Goal: Task Accomplishment & Management: Use online tool/utility

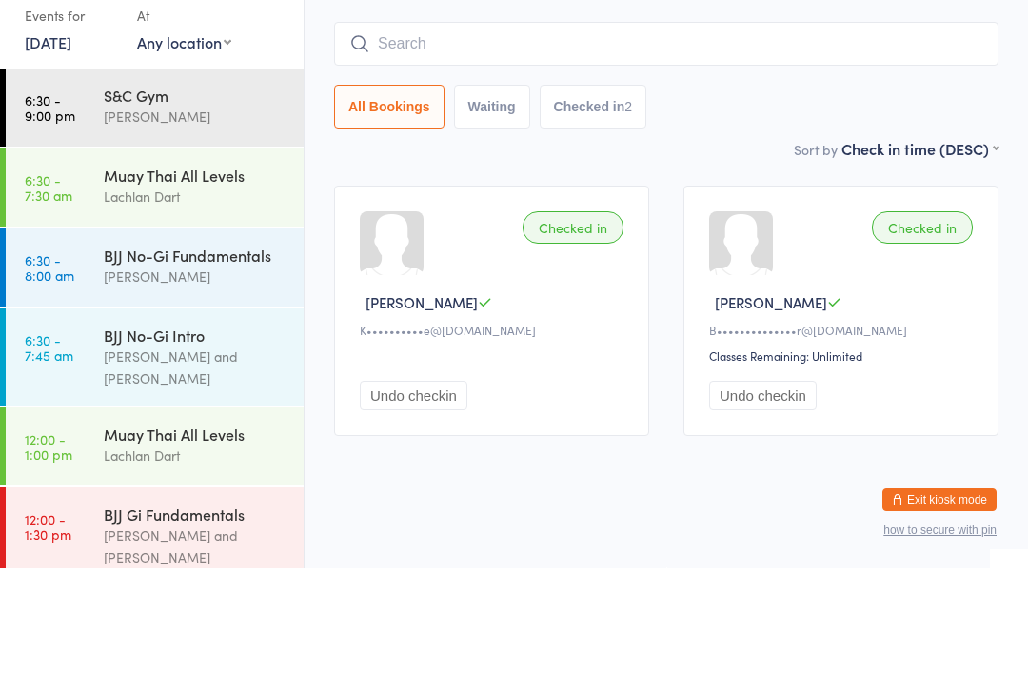
scroll to position [741, 0]
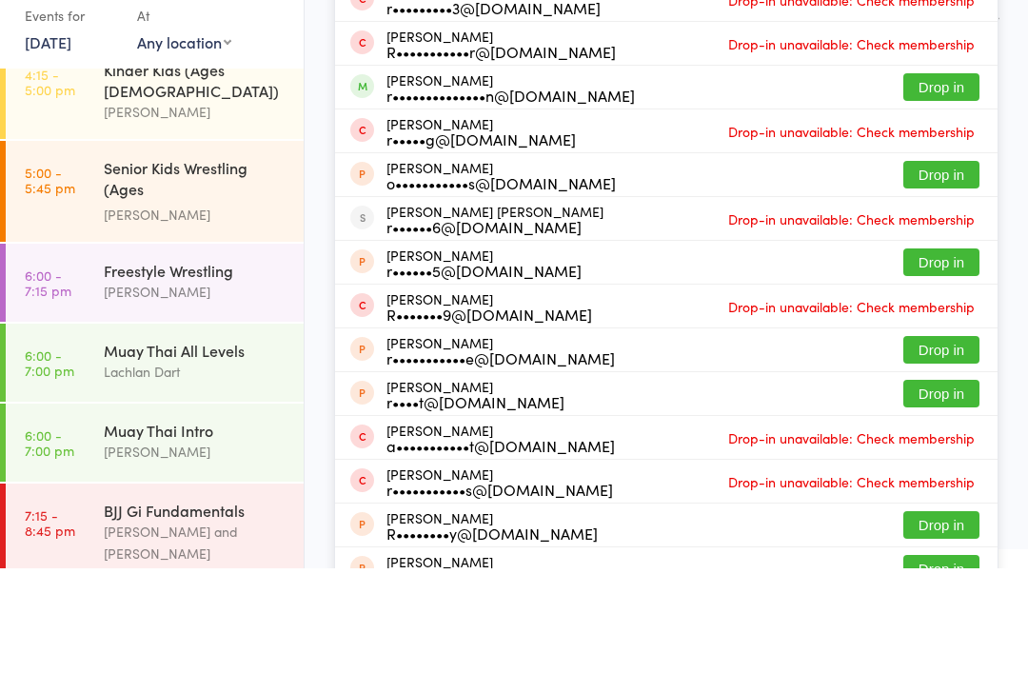
type input "Robbiepart"
click at [590, 205] on div "r••••••••••••••n@[DOMAIN_NAME]" at bounding box center [511, 199] width 249 height 15
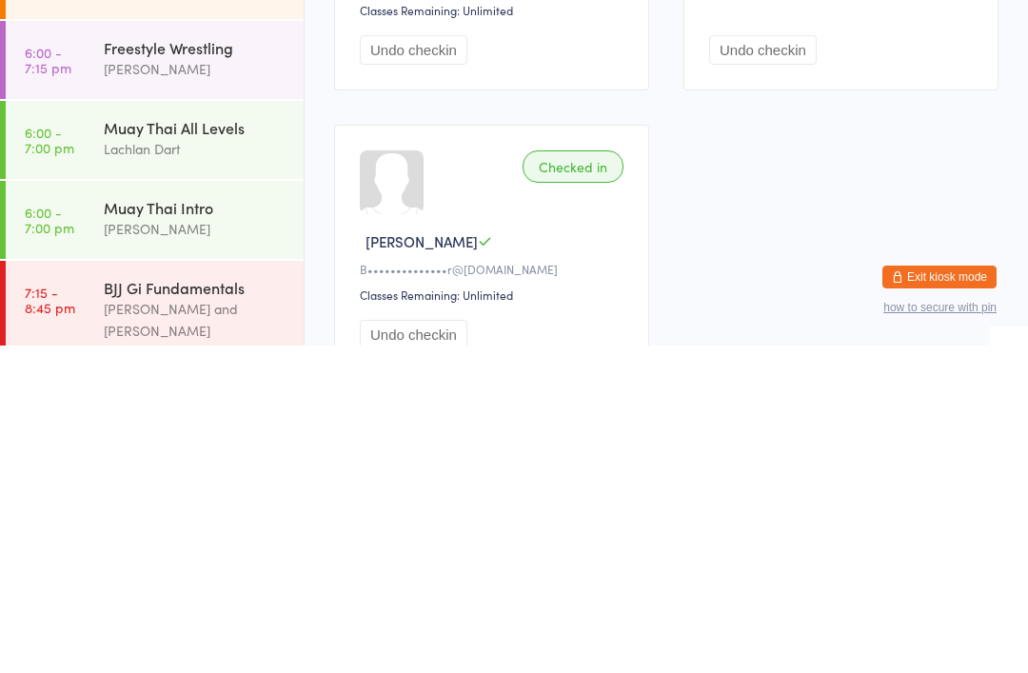
scroll to position [168, 0]
click at [208, 605] on div "BJJ Gi Fundamentals" at bounding box center [196, 615] width 184 height 21
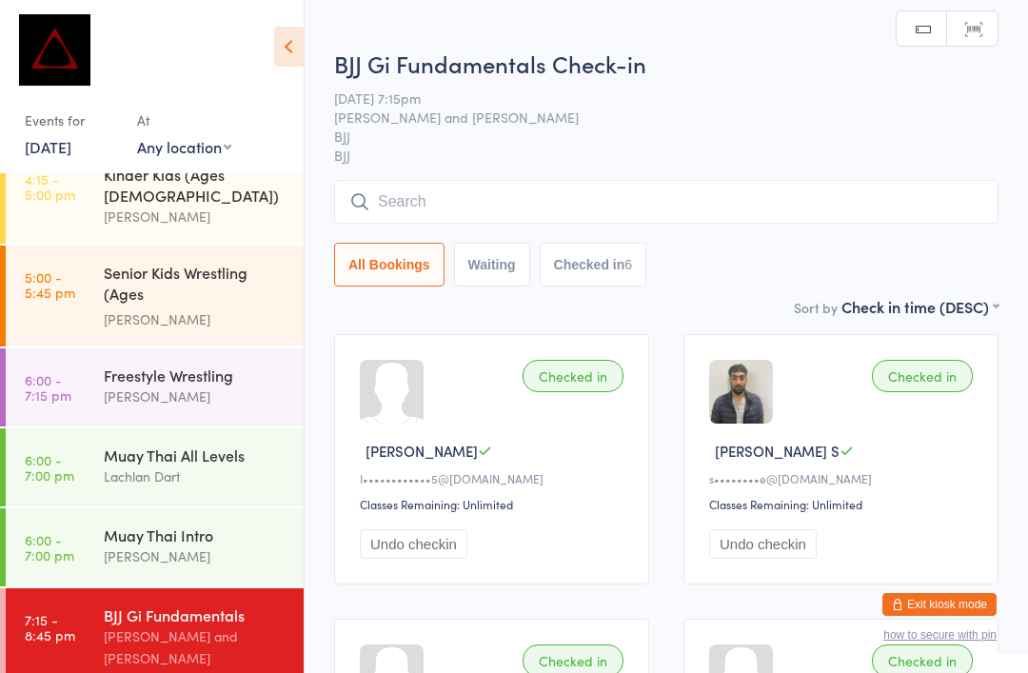
click at [736, 461] on span "[PERSON_NAME] S" at bounding box center [777, 451] width 125 height 20
click at [747, 400] on img at bounding box center [741, 392] width 64 height 64
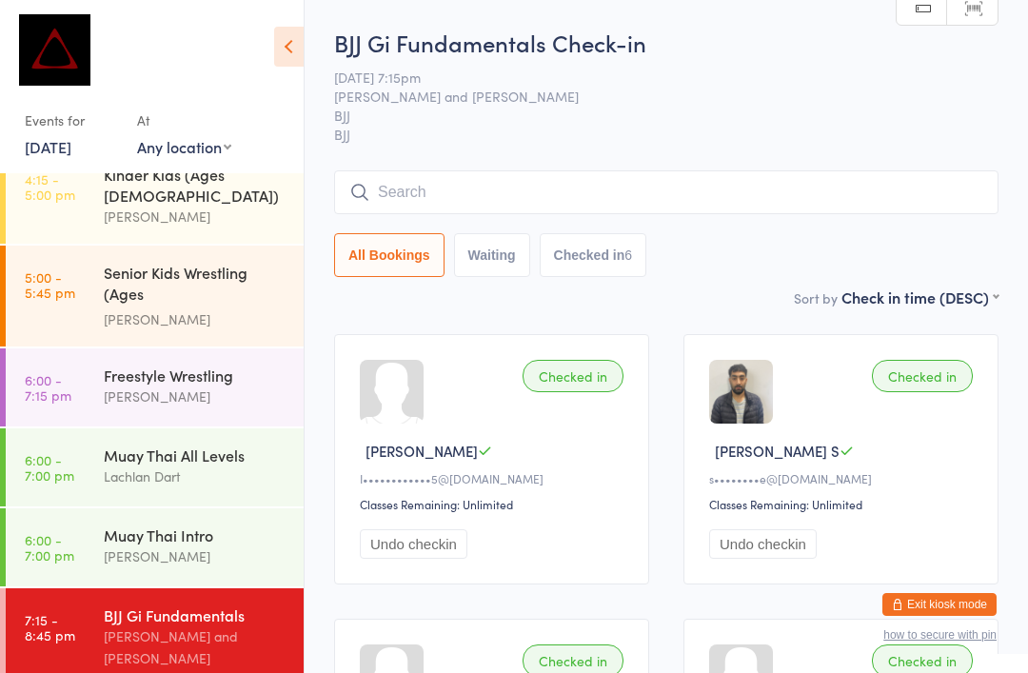
click at [746, 411] on img at bounding box center [741, 392] width 64 height 64
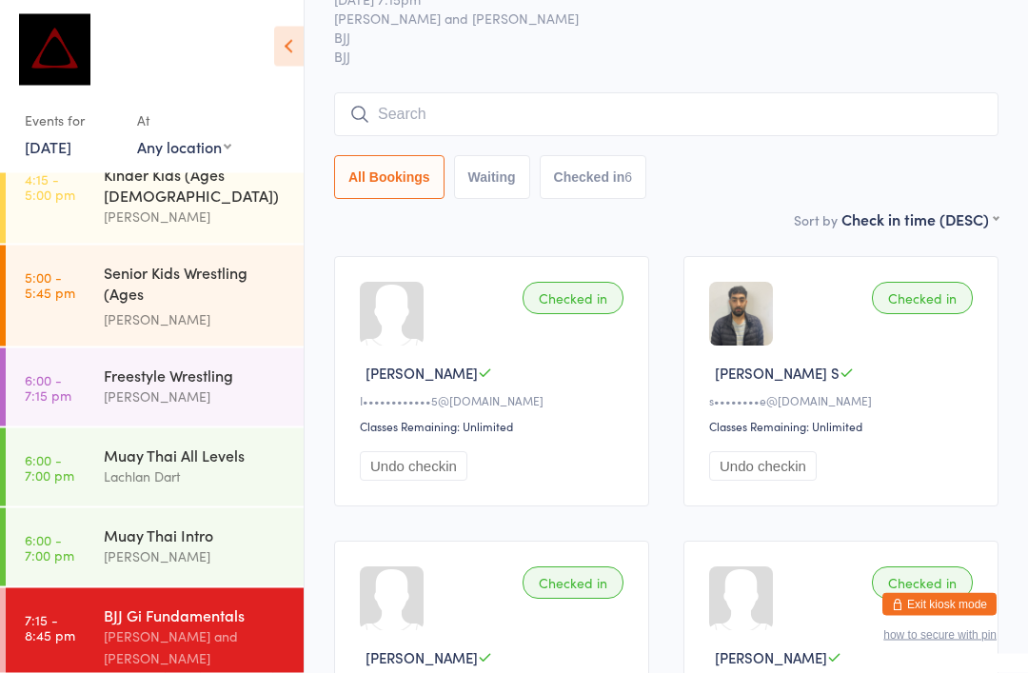
scroll to position [79, 0]
click at [544, 127] on input "search" at bounding box center [666, 113] width 665 height 44
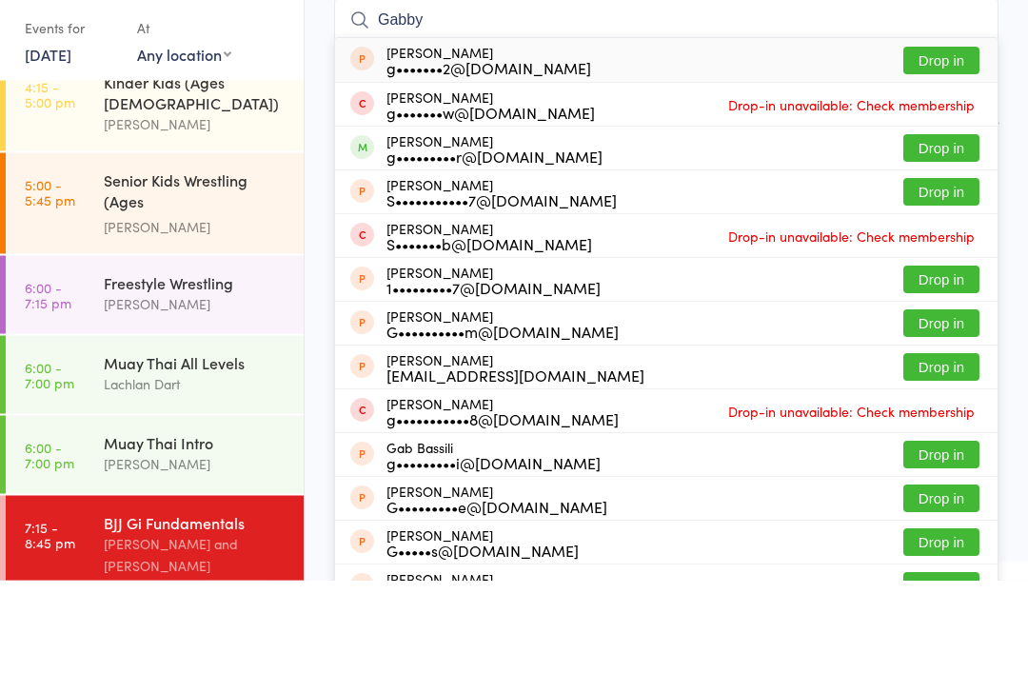
type input "Gabby"
click at [930, 228] on button "Drop in" at bounding box center [942, 242] width 76 height 28
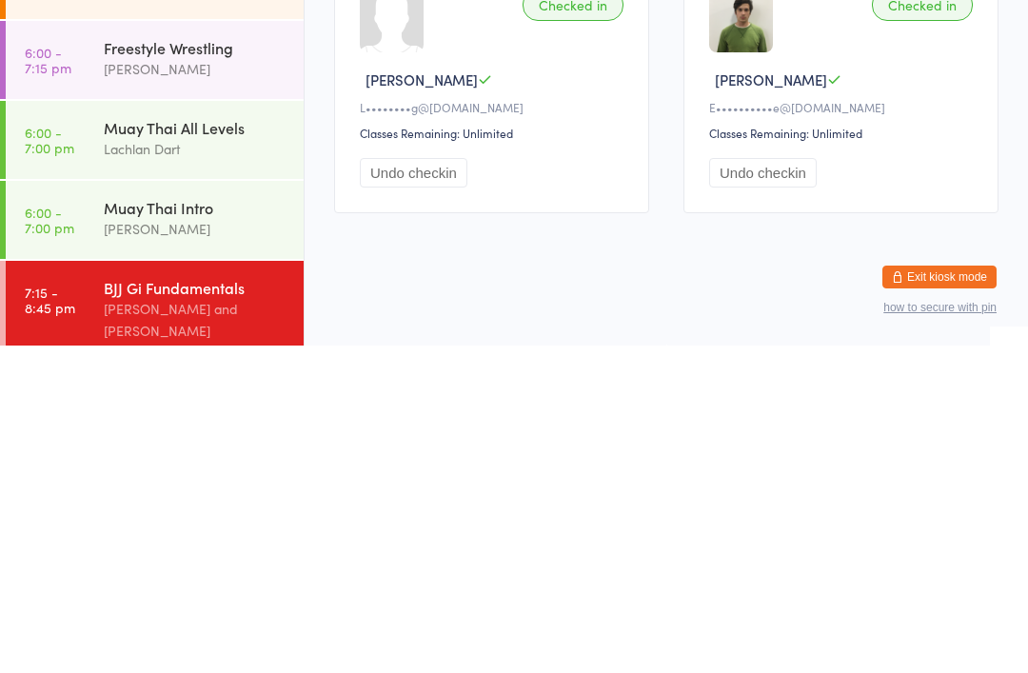
scroll to position [1168, 0]
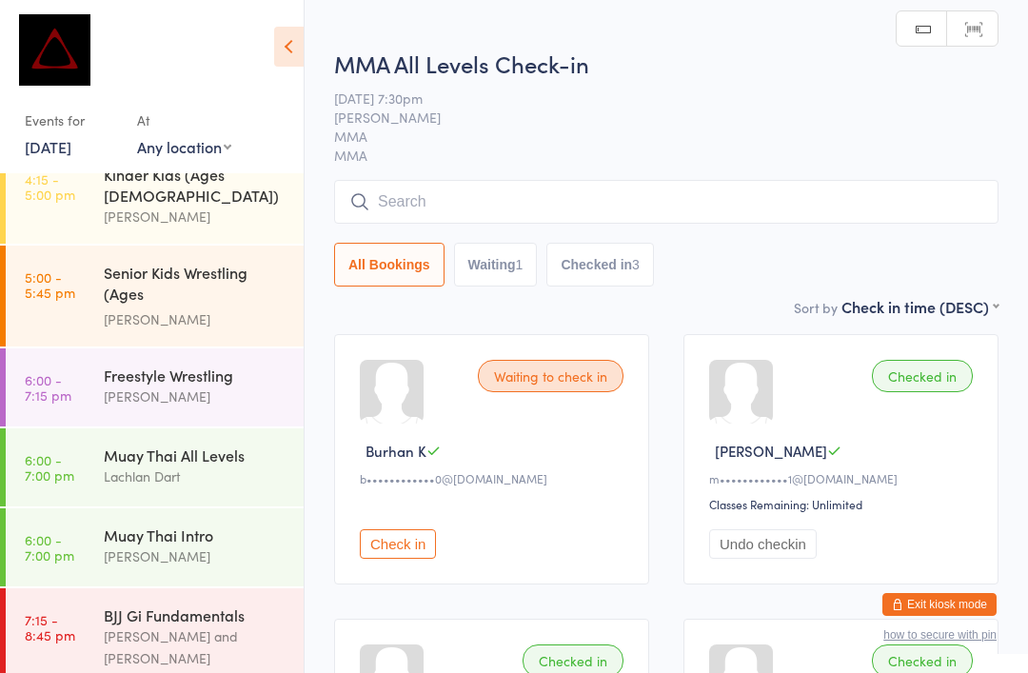
click at [561, 190] on input "search" at bounding box center [666, 202] width 665 height 44
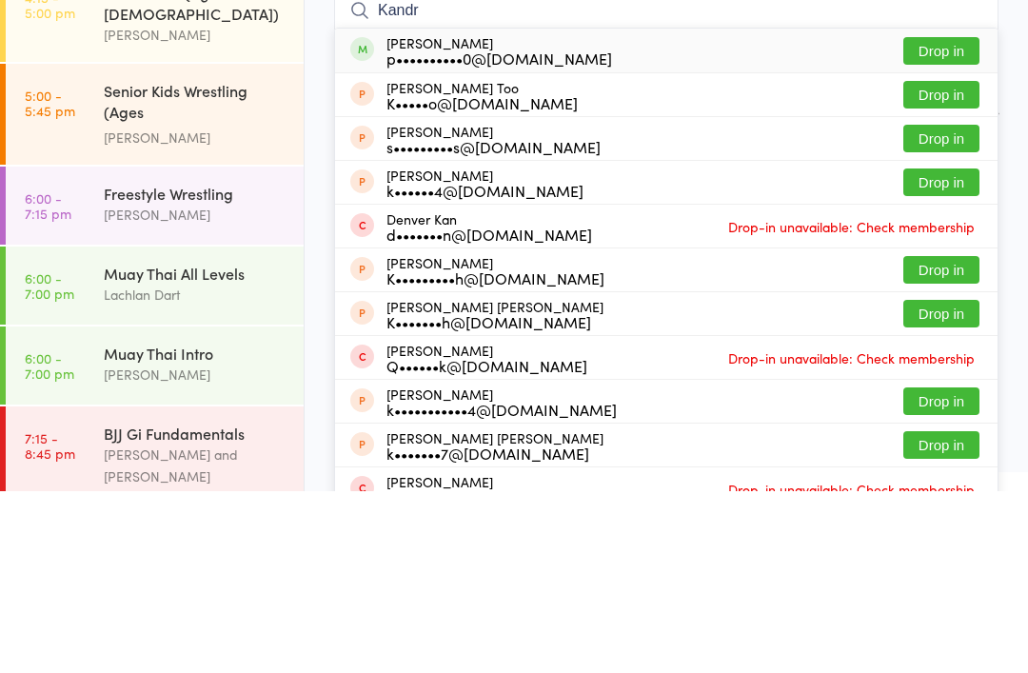
type input "Kandr"
click at [939, 219] on button "Drop in" at bounding box center [942, 233] width 76 height 28
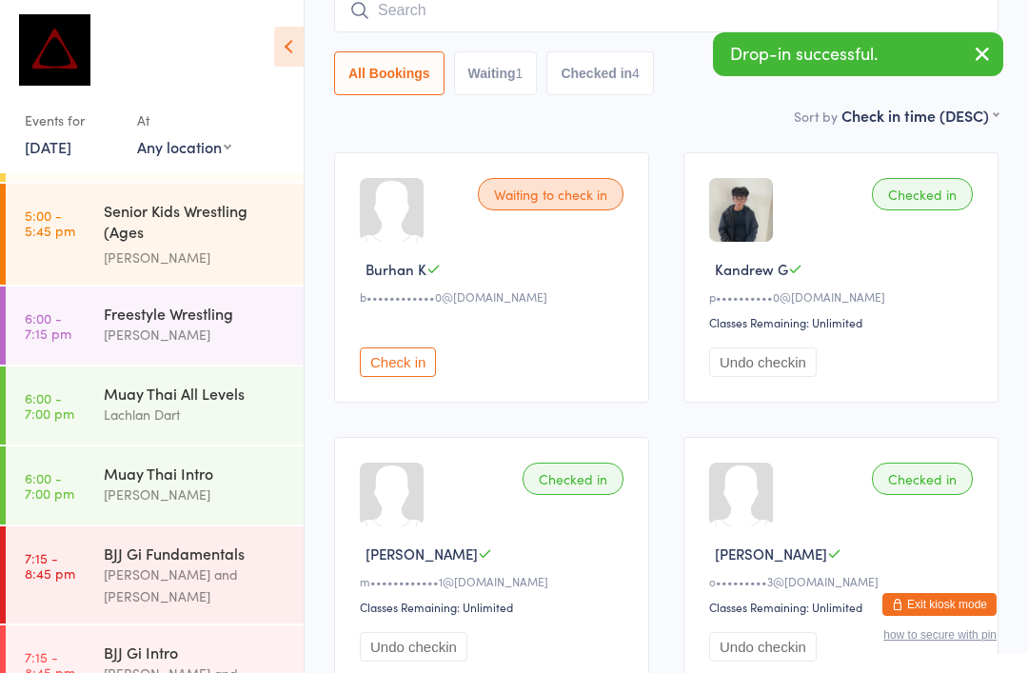
scroll to position [802, 0]
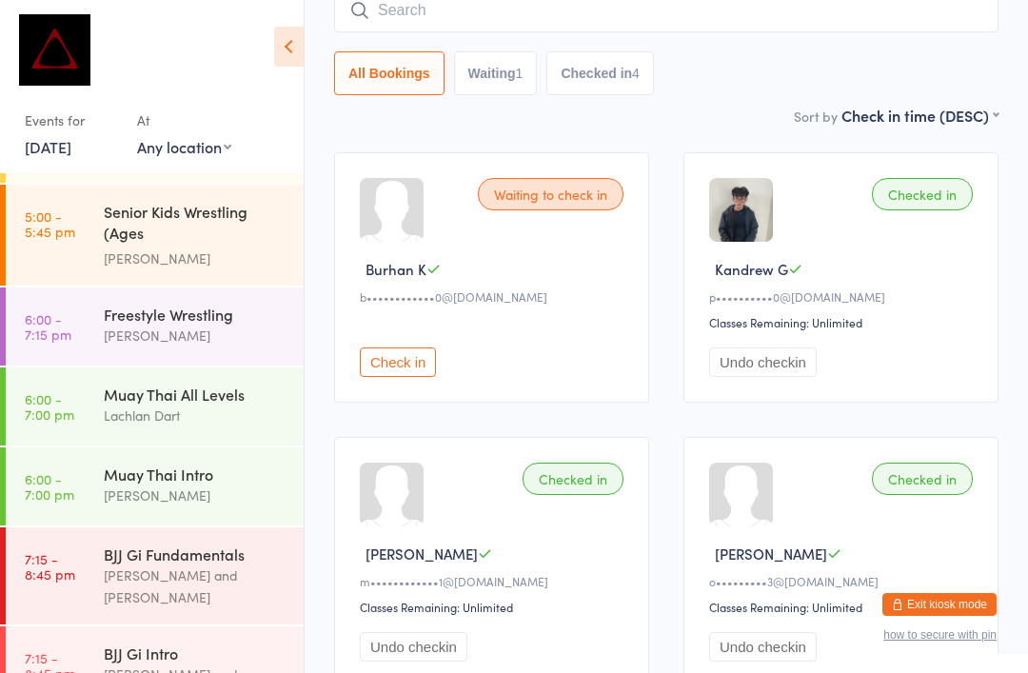
click at [504, 30] on input "search" at bounding box center [666, 11] width 665 height 44
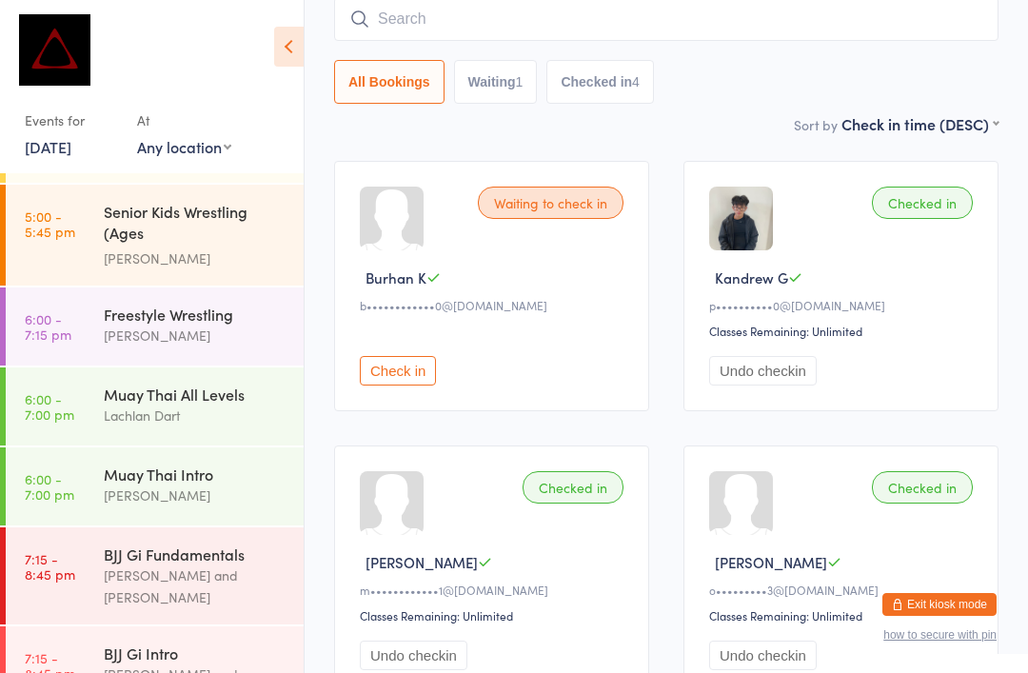
scroll to position [172, 0]
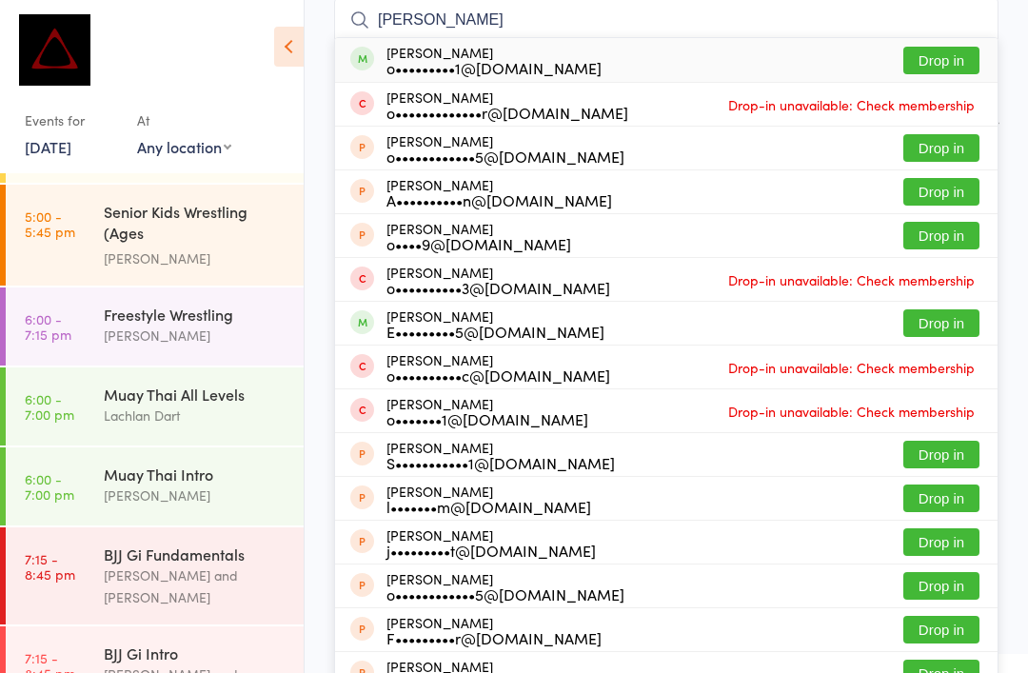
type input "[PERSON_NAME]"
click at [948, 54] on button "Drop in" at bounding box center [942, 61] width 76 height 28
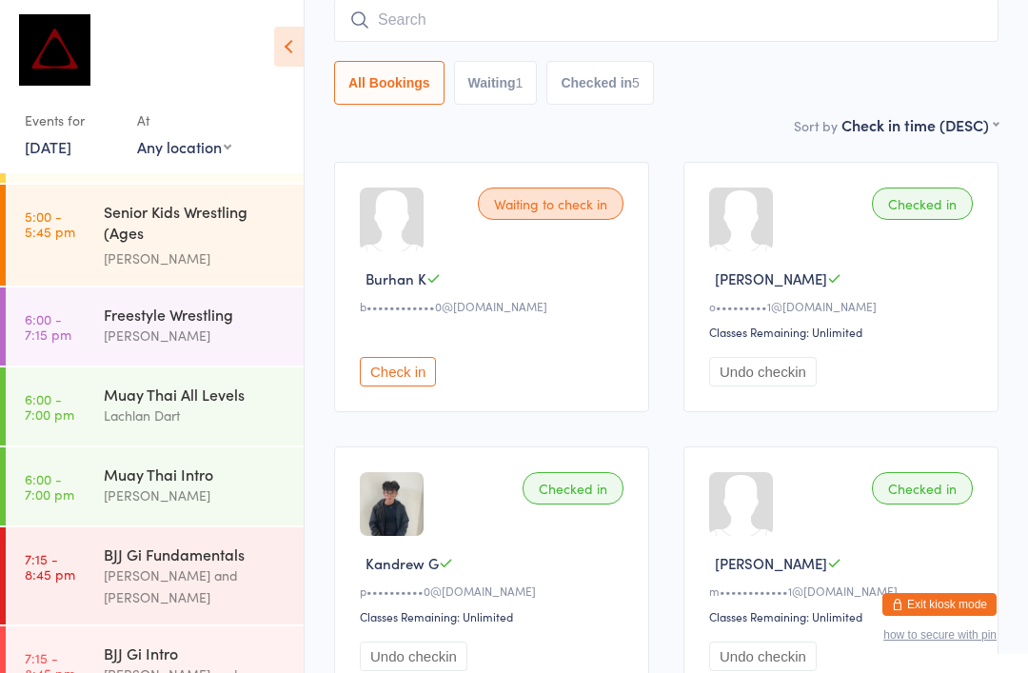
click at [400, 381] on button "Check in" at bounding box center [398, 372] width 76 height 30
